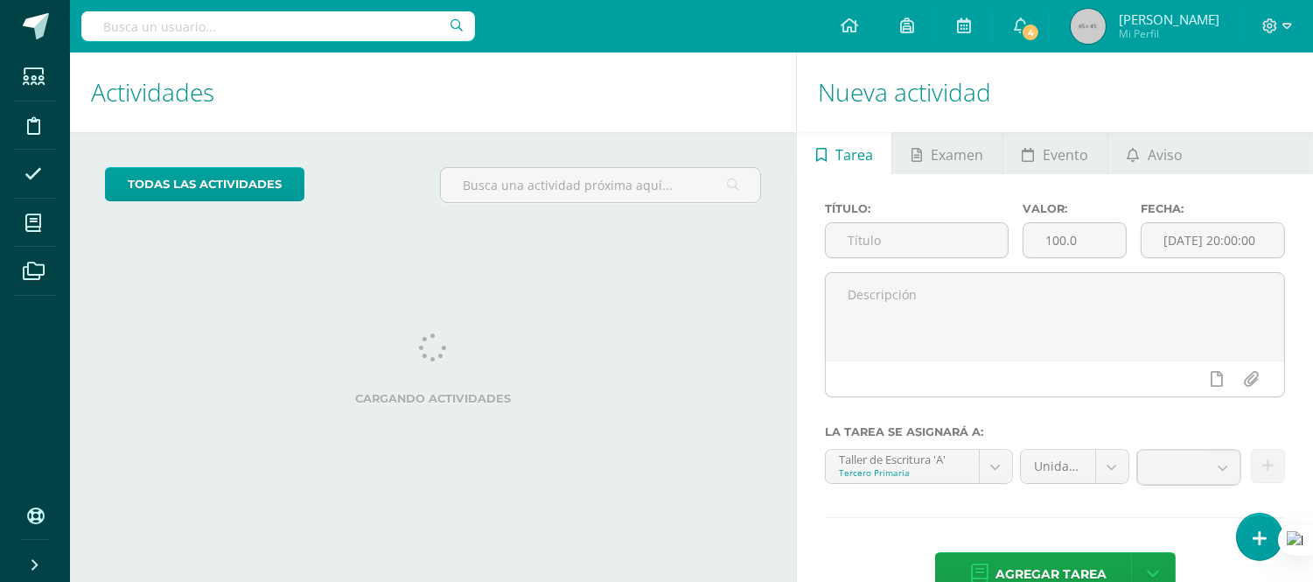
drag, startPoint x: 1264, startPoint y: 528, endPoint x: 756, endPoint y: 491, distance: 509.4
click at [756, 491] on div "Actividades Actividad todas las Actividades No tienes actividades Échale un vis…" at bounding box center [429, 339] width 733 height 575
click at [1256, 537] on icon at bounding box center [1259, 538] width 16 height 20
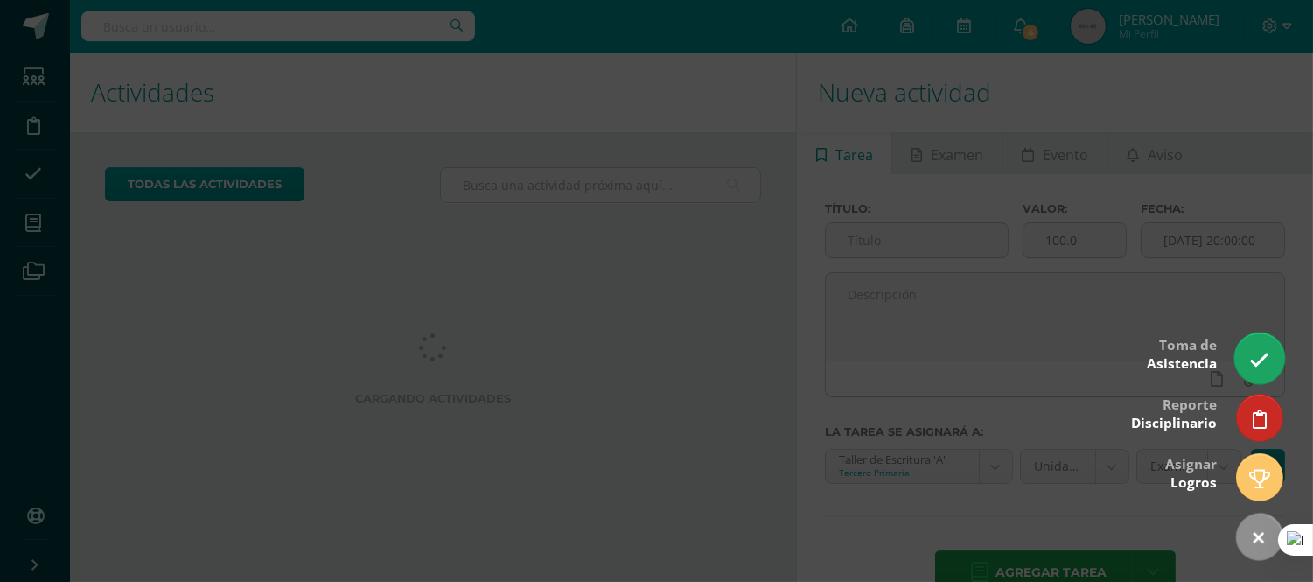
click at [1257, 353] on icon at bounding box center [1259, 360] width 20 height 20
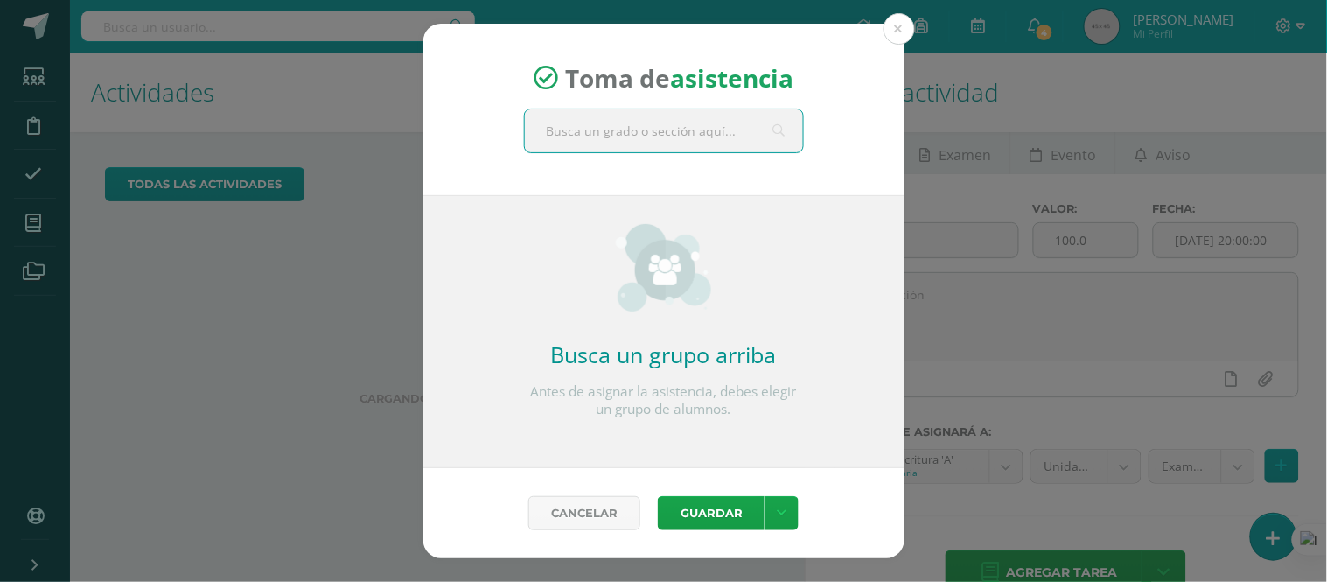
click at [605, 132] on input "text" at bounding box center [664, 130] width 278 height 43
type input "tercero A"
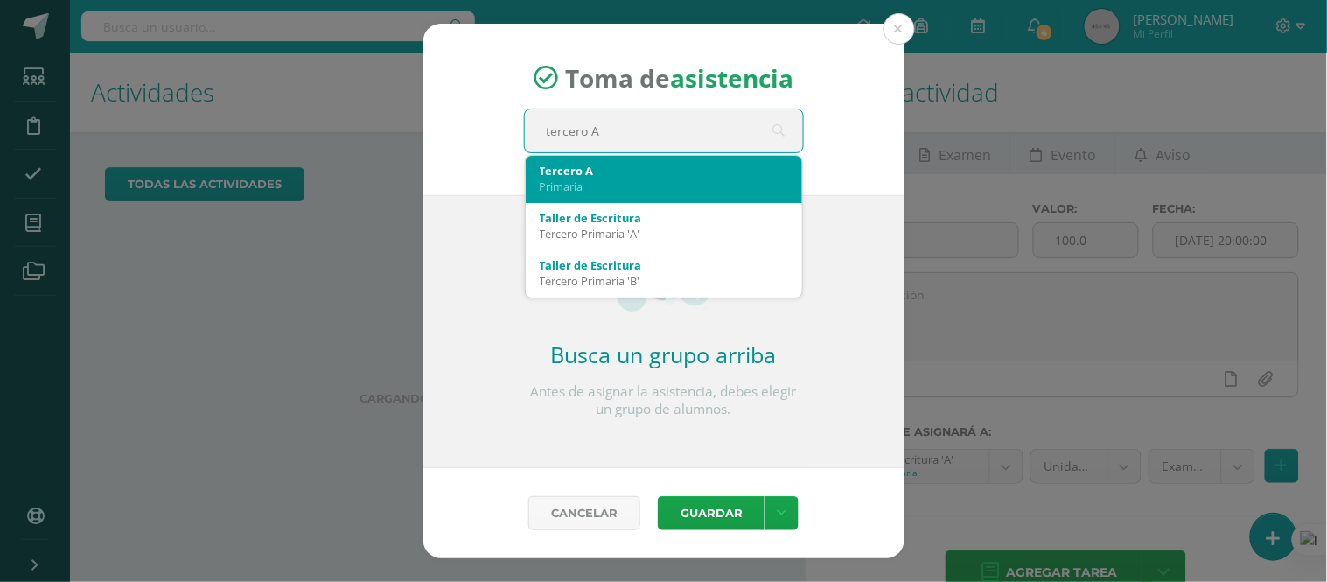
click at [582, 178] on div "Primaria" at bounding box center [664, 186] width 248 height 16
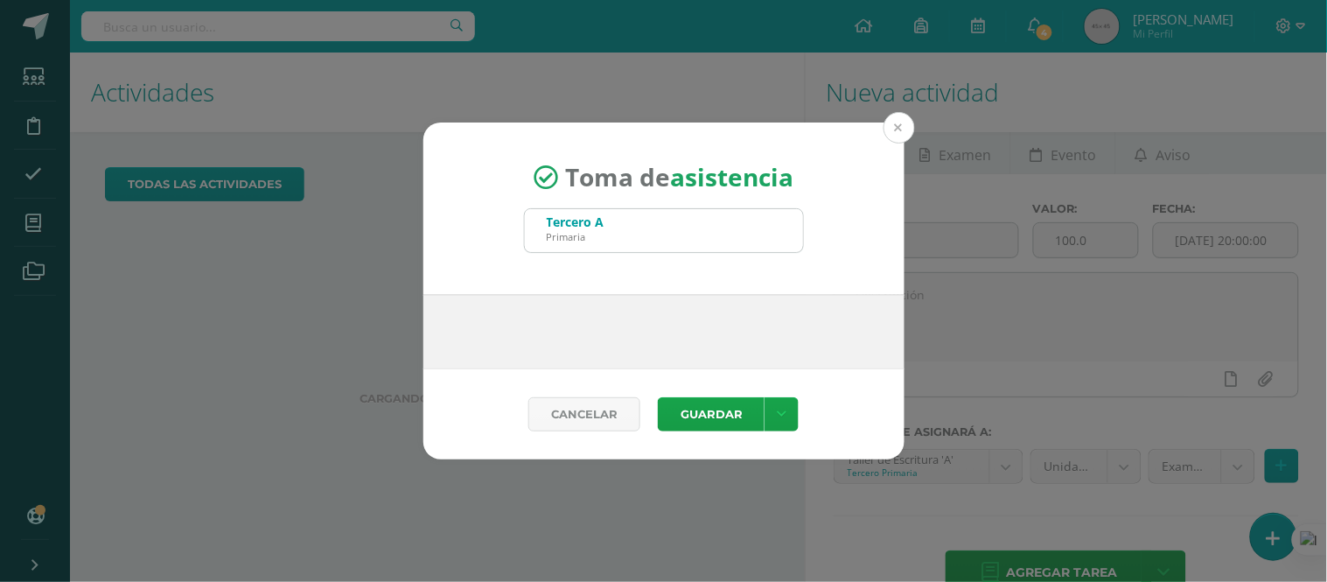
click at [895, 123] on button at bounding box center [898, 127] width 31 height 31
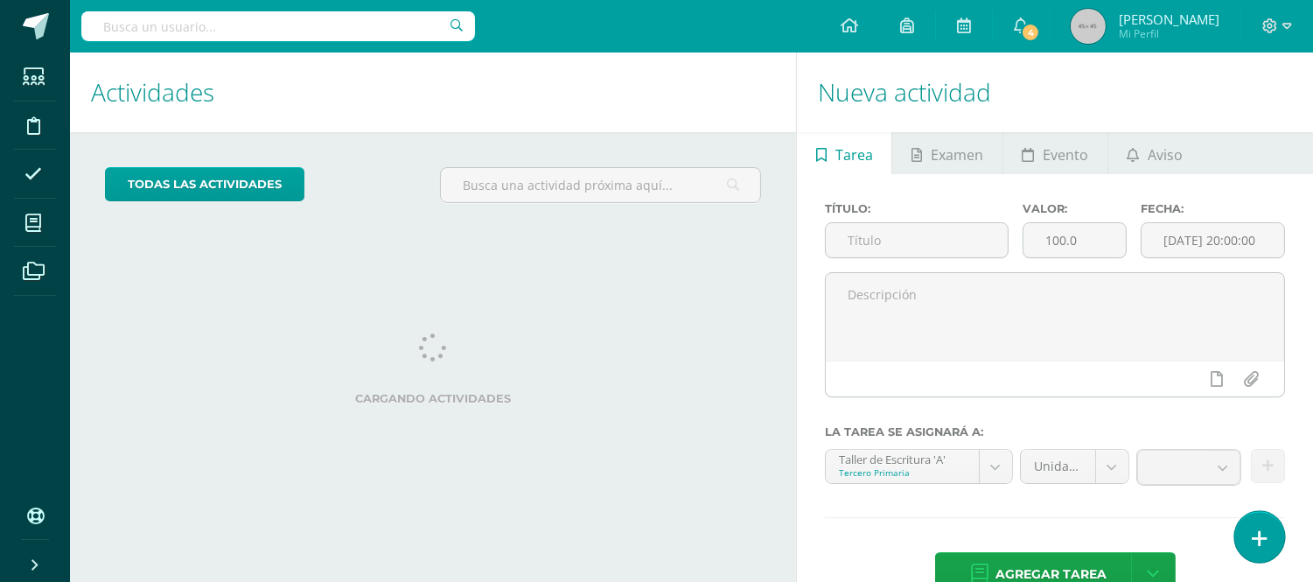
click at [1253, 539] on icon at bounding box center [1259, 538] width 16 height 20
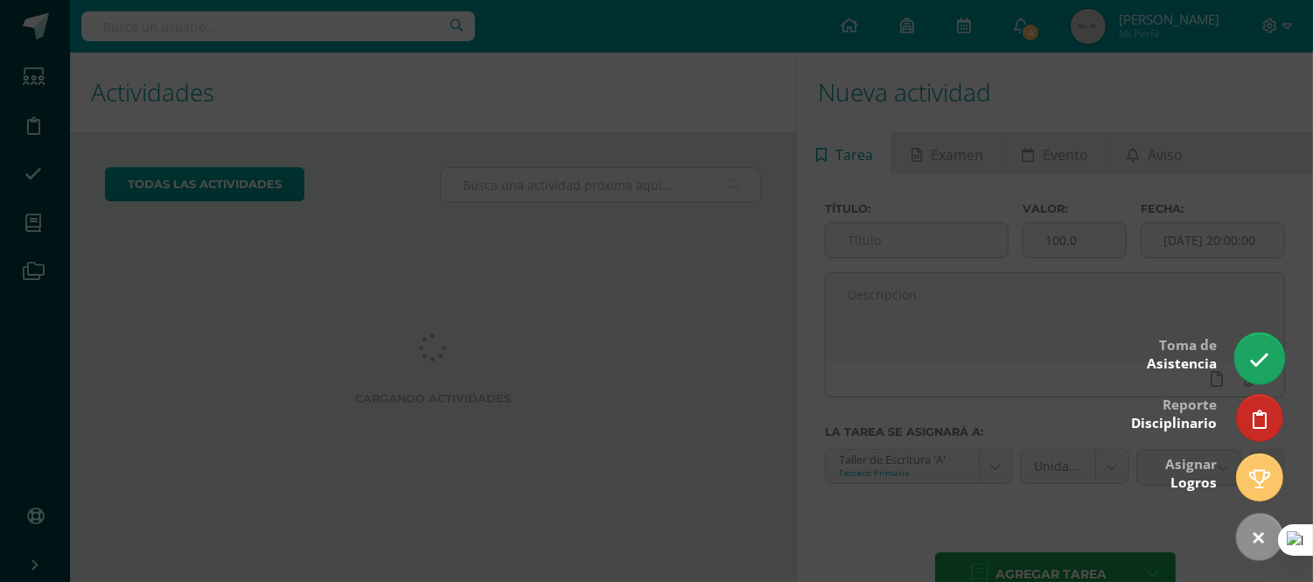
click at [1255, 361] on icon at bounding box center [1259, 360] width 20 height 20
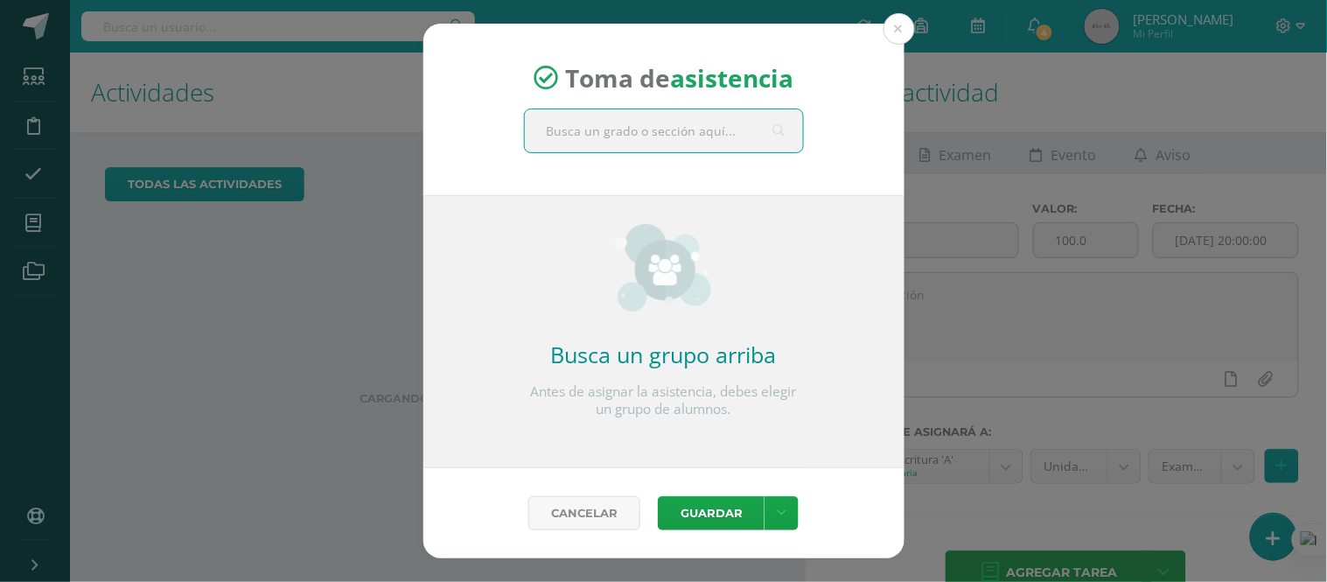
click at [714, 136] on input "text" at bounding box center [664, 130] width 278 height 43
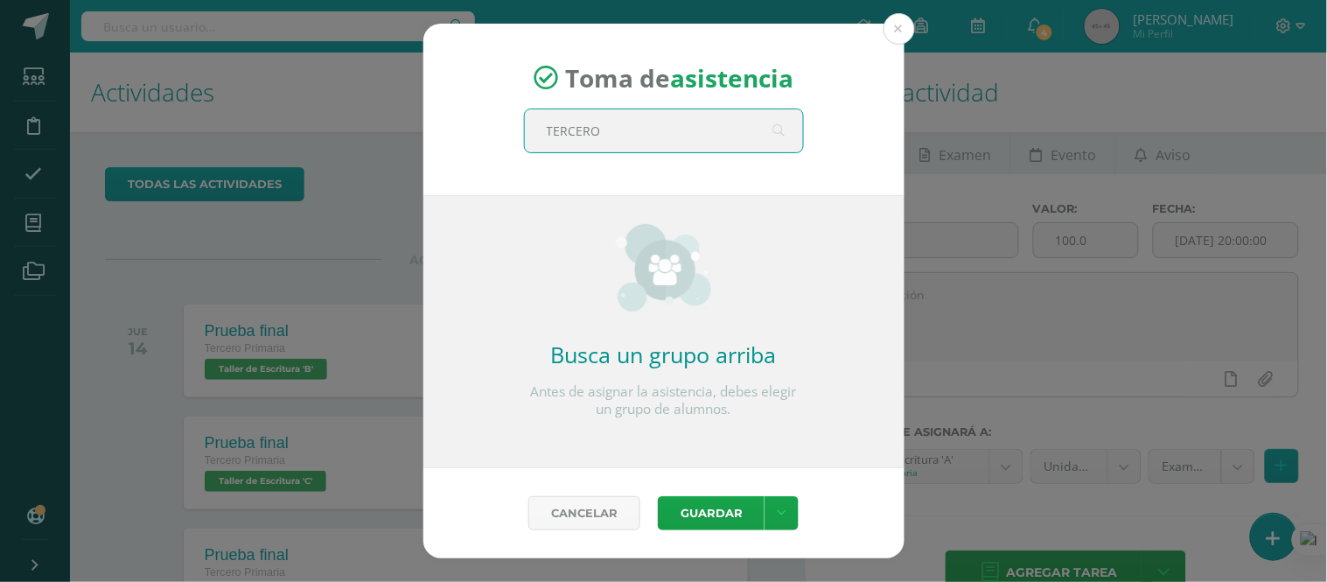
type input "TERCERO a"
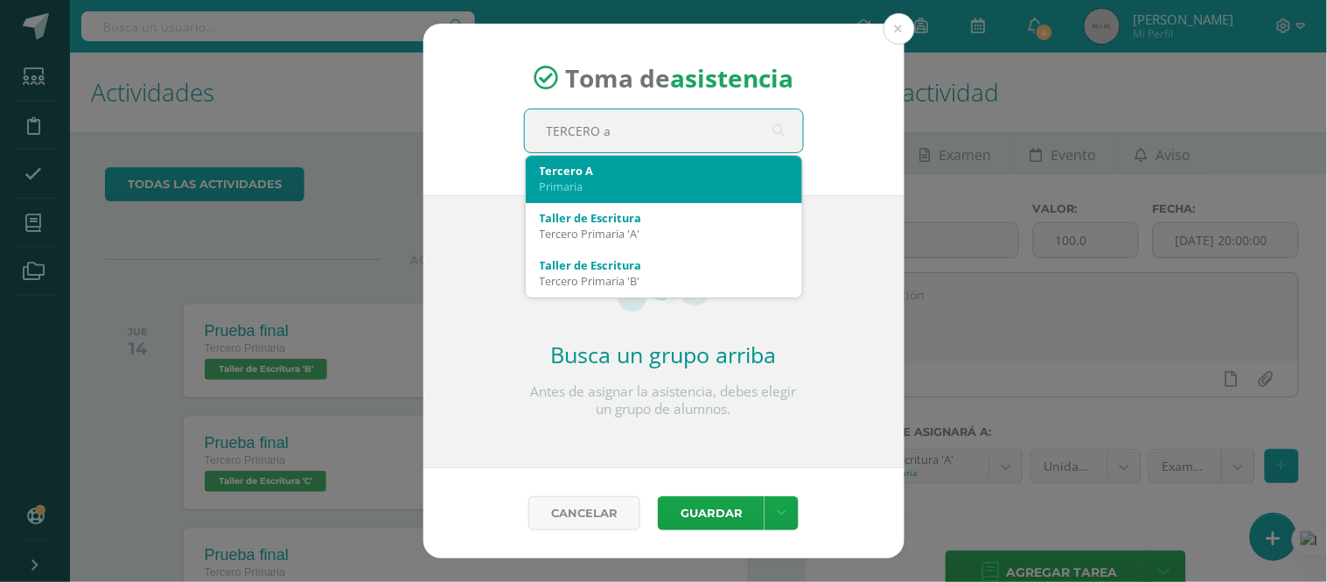
click at [574, 188] on div "Primaria" at bounding box center [664, 186] width 248 height 16
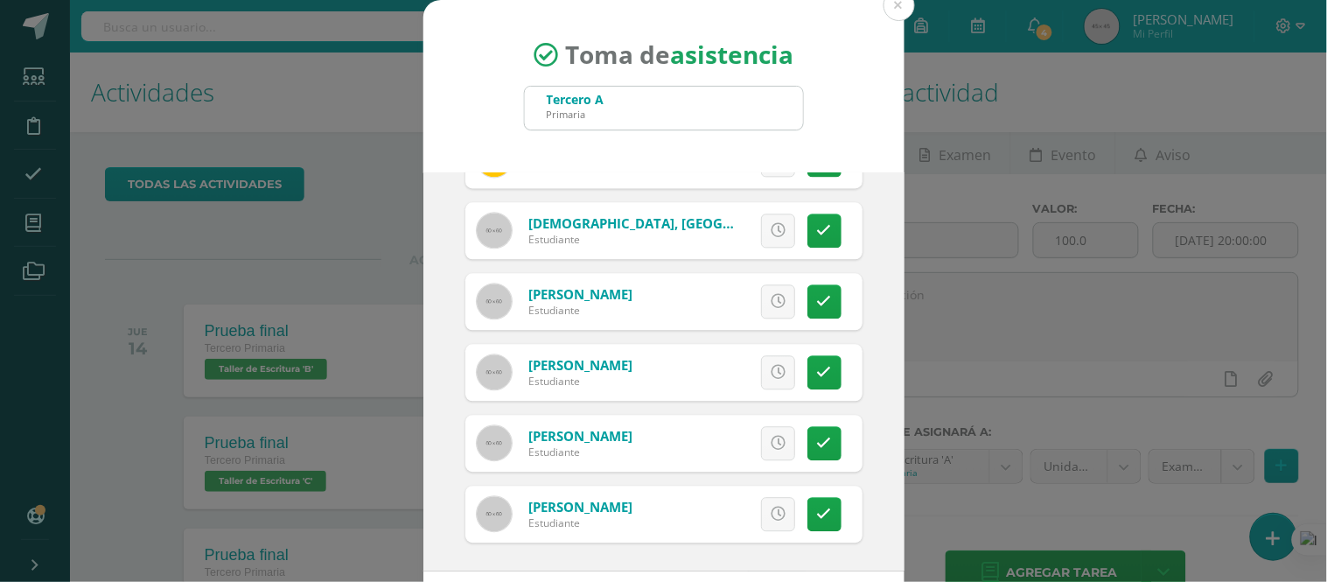
scroll to position [79, 0]
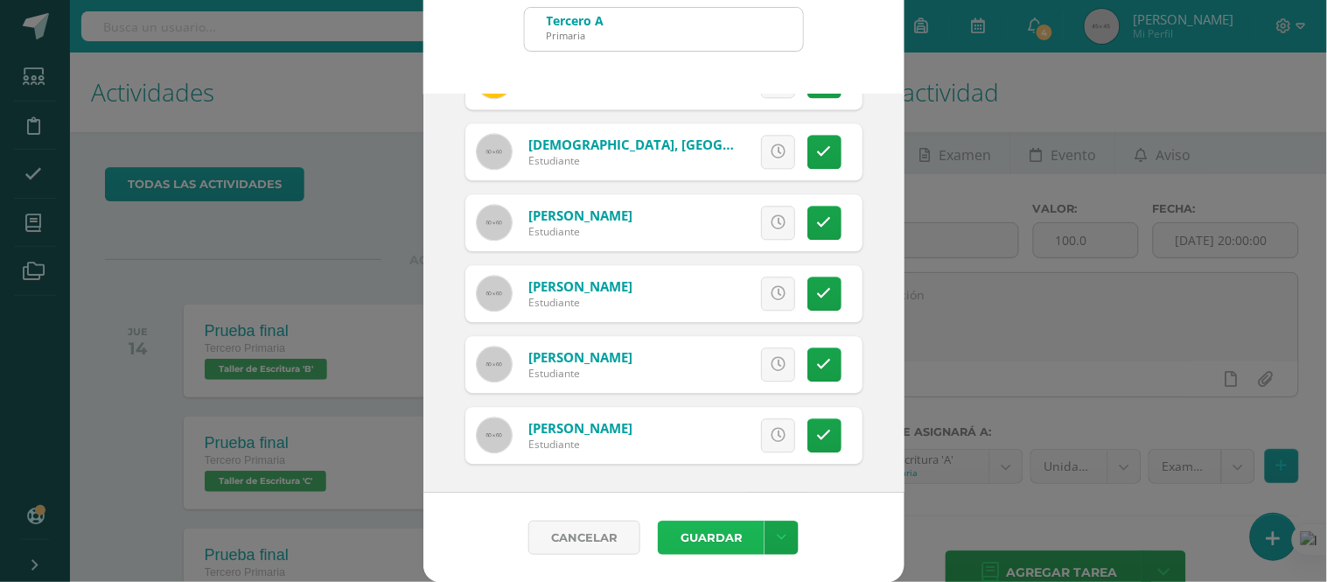
click at [685, 529] on button "Guardar" at bounding box center [711, 537] width 107 height 34
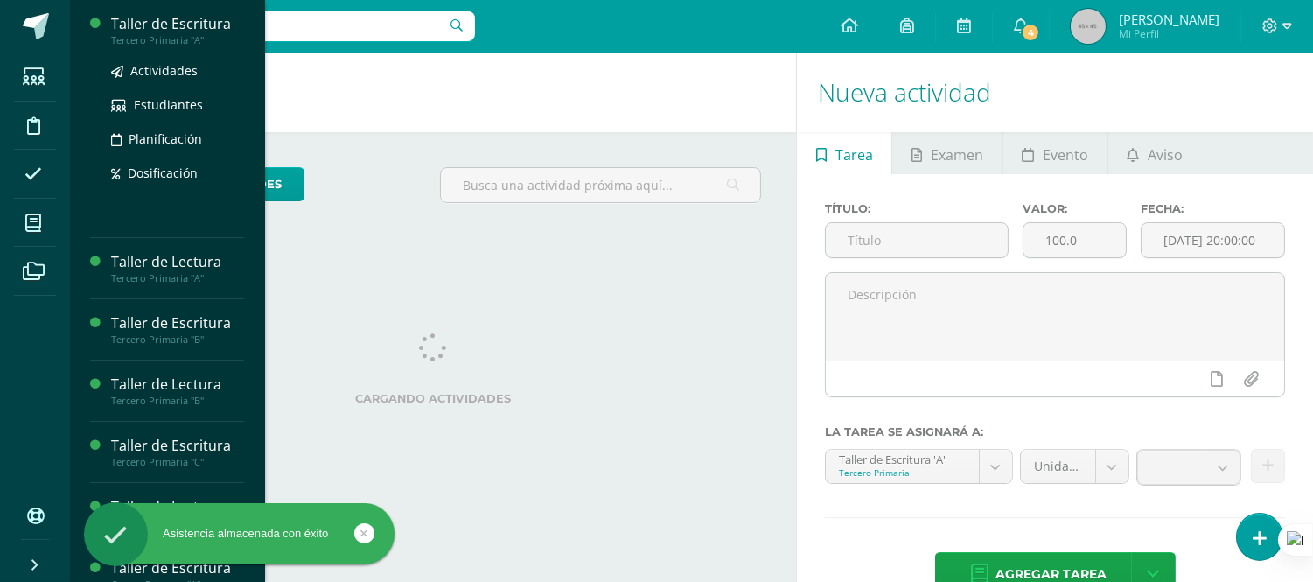
click at [171, 31] on div "Taller de Escritura" at bounding box center [177, 24] width 133 height 20
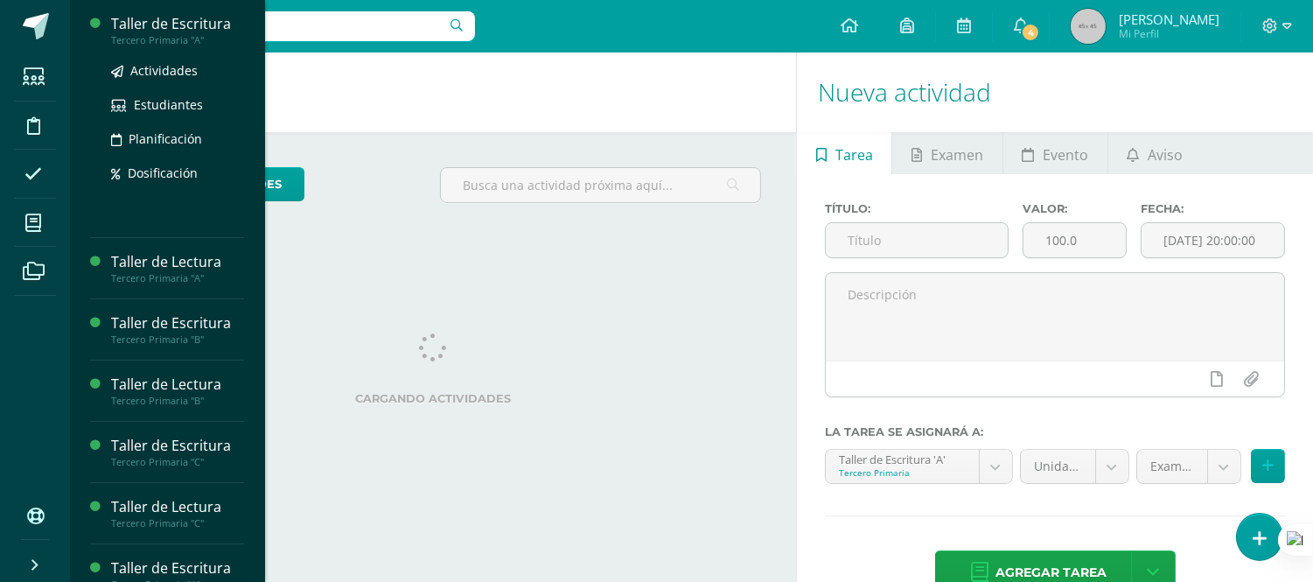
click at [162, 36] on div "Tercero Primaria "A"" at bounding box center [177, 40] width 133 height 12
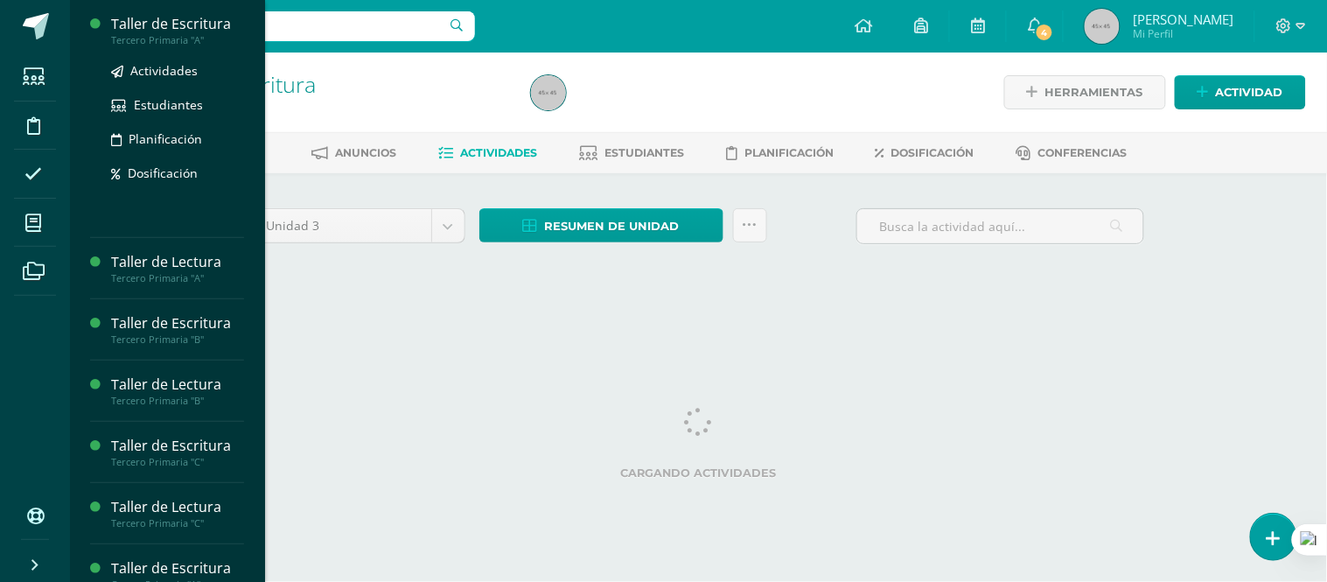
click at [179, 24] on div "Taller de Escritura" at bounding box center [177, 24] width 133 height 20
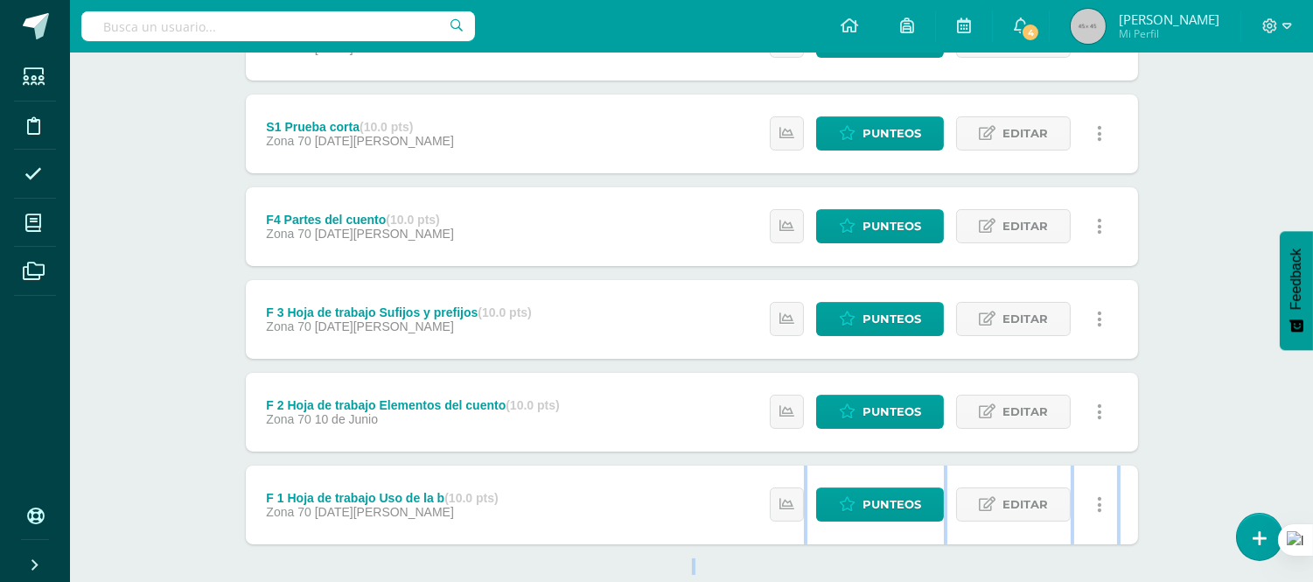
drag, startPoint x: 1309, startPoint y: 512, endPoint x: 1317, endPoint y: 564, distance: 53.1
click at [1313, 564] on html "Estudiantes Disciplina Asistencia Mis cursos Archivos Soporte Centro de ayuda Ú…" at bounding box center [656, 92] width 1313 height 1135
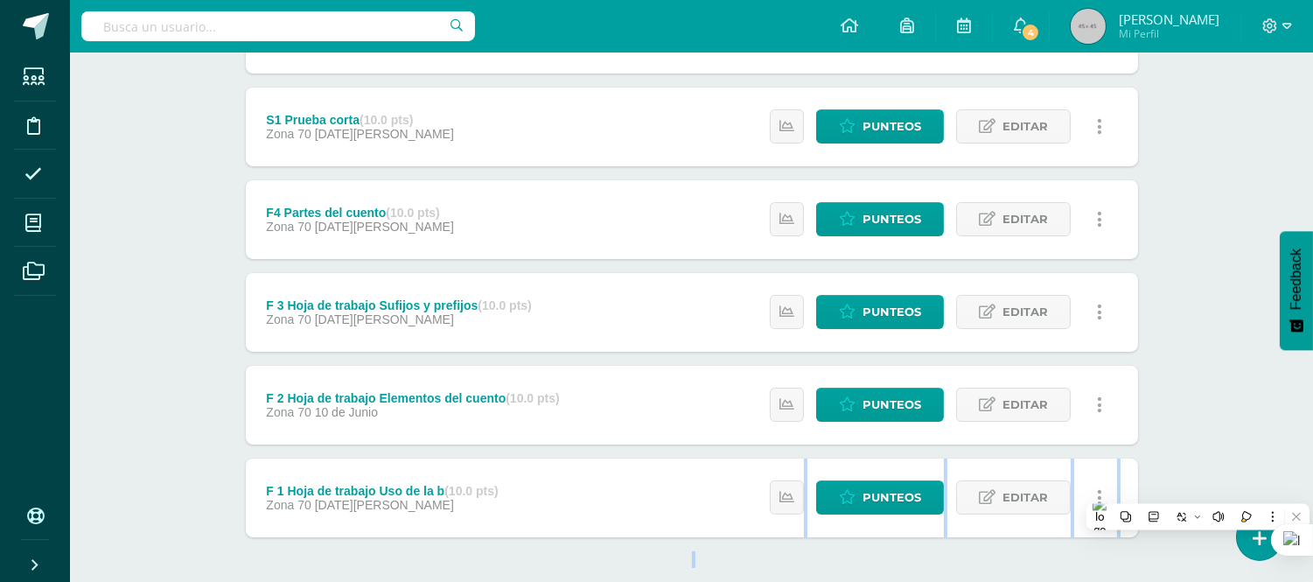
scroll to position [552, 0]
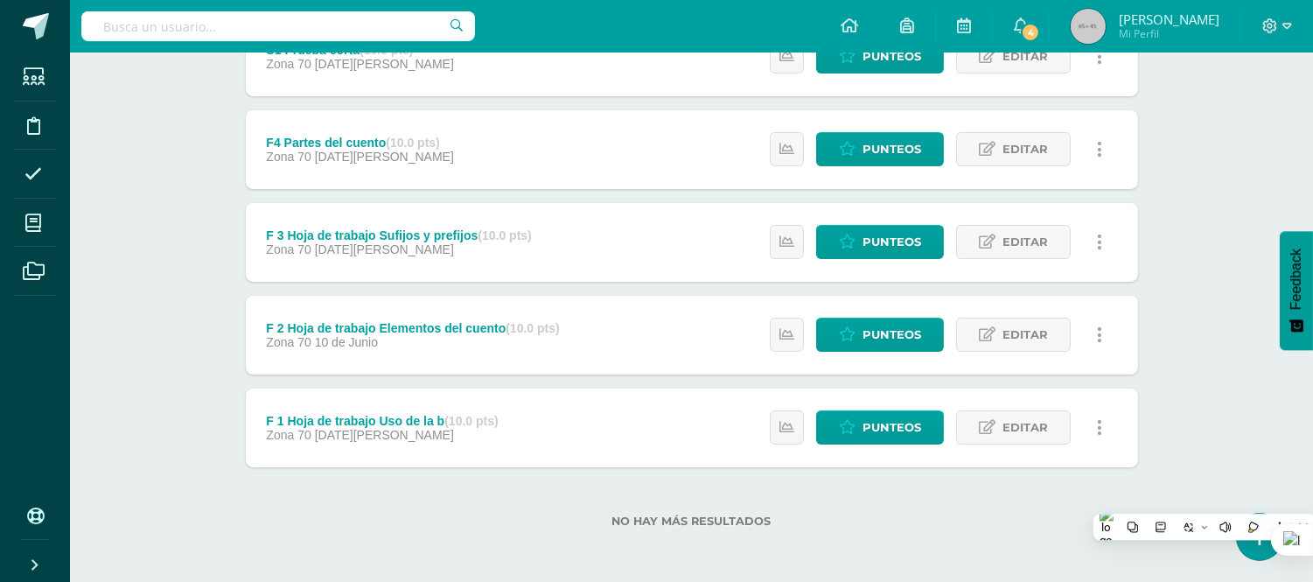
click at [396, 414] on div "F 1 Hoja de trabajo Uso de la b (10.0 pts)" at bounding box center [382, 421] width 232 height 14
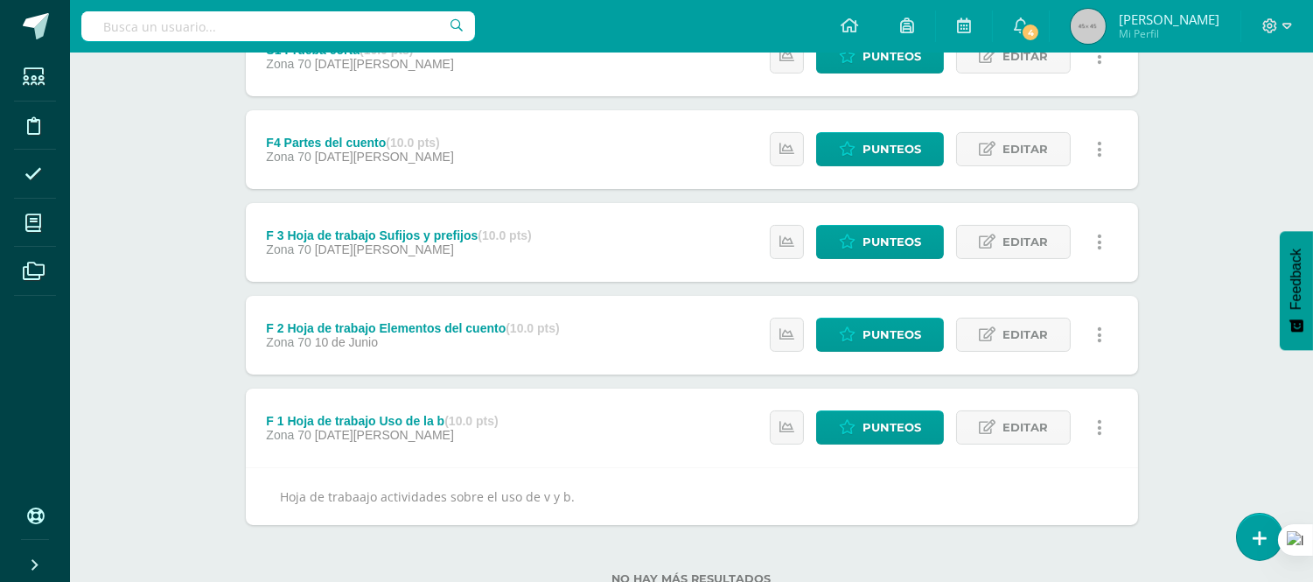
click at [389, 422] on div "F 1 Hoja de trabajo Uso de la b (10.0 pts)" at bounding box center [382, 421] width 232 height 14
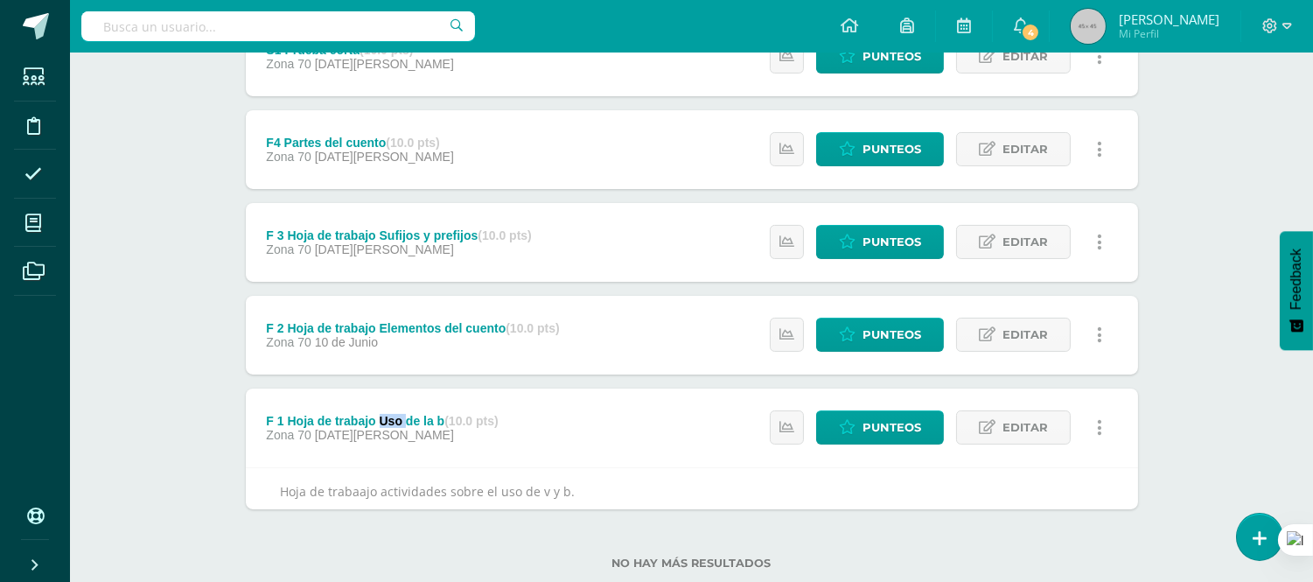
click at [389, 422] on div "F 1 Hoja de trabajo Uso de la b (10.0 pts)" at bounding box center [382, 421] width 232 height 14
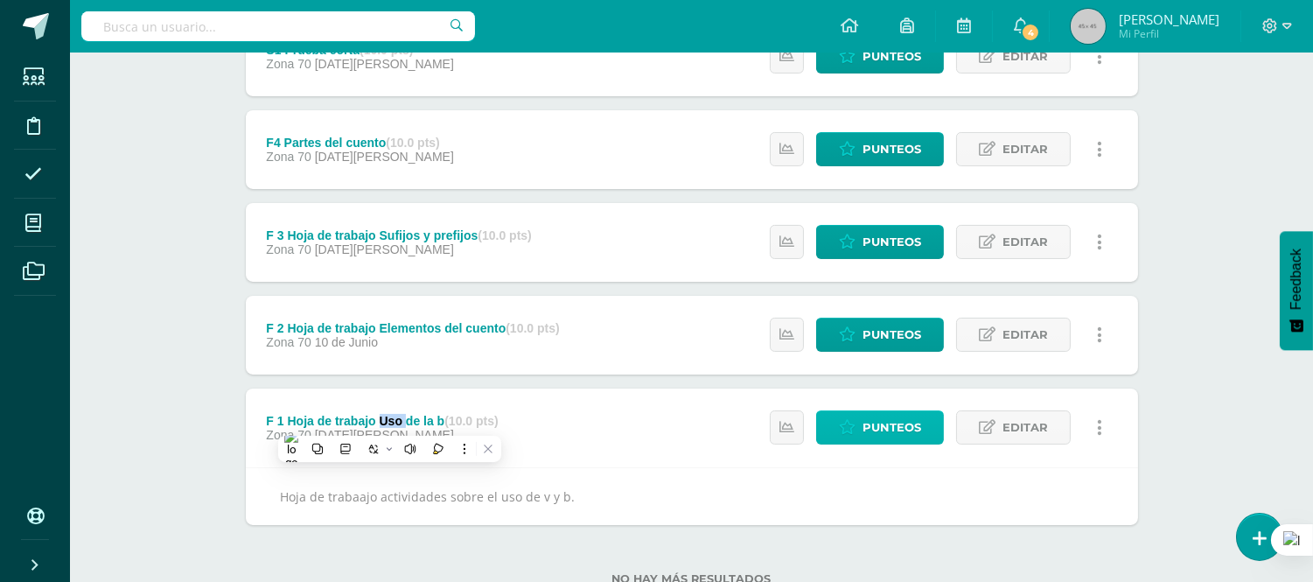
click at [890, 429] on span "Punteos" at bounding box center [891, 427] width 59 height 32
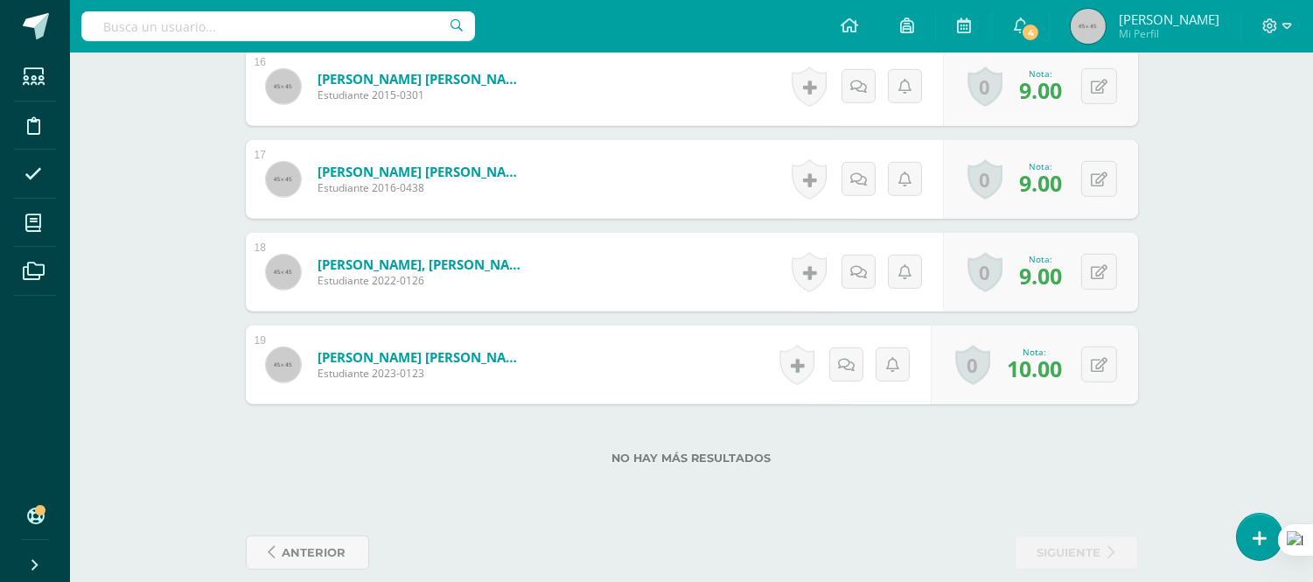
scroll to position [1989, 0]
